Goal: Task Accomplishment & Management: Manage account settings

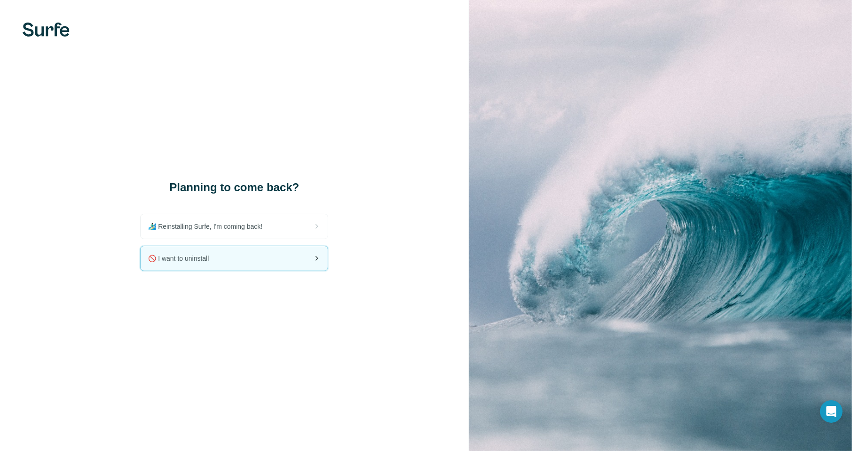
click at [195, 253] on div "🚫 I want to uninstall" at bounding box center [234, 258] width 187 height 24
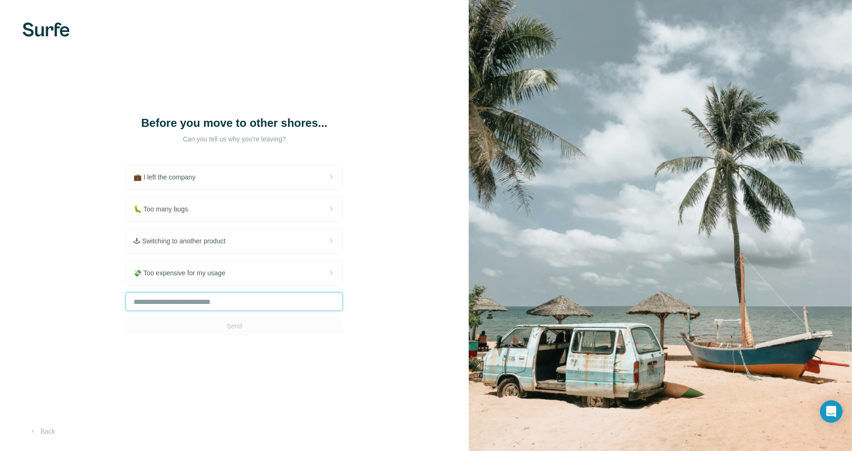
click at [184, 298] on input "text" at bounding box center [233, 301] width 217 height 19
type input "*****"
click at [233, 326] on span "Send" at bounding box center [235, 326] width 16 height 9
